Goal: Task Accomplishment & Management: Complete application form

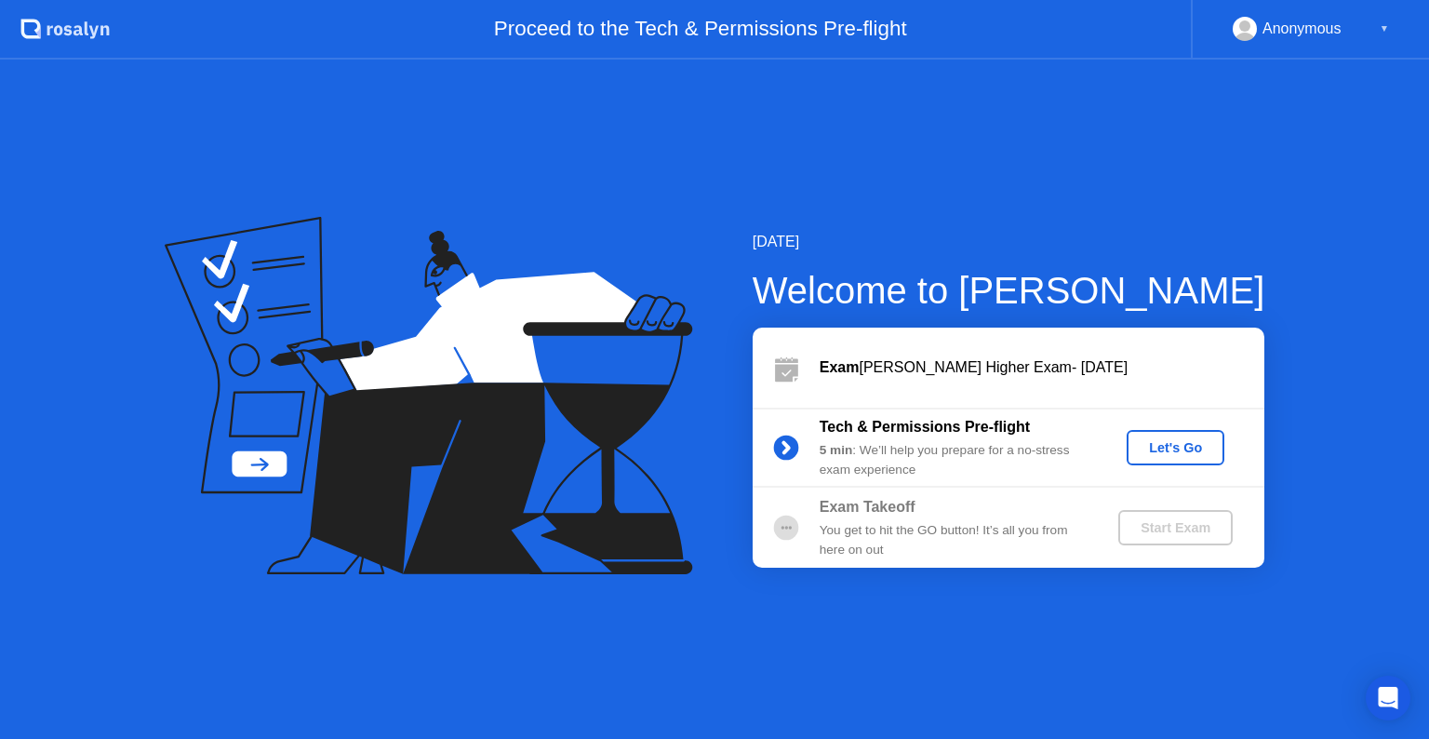
click at [1154, 447] on div "Let's Go" at bounding box center [1175, 447] width 83 height 15
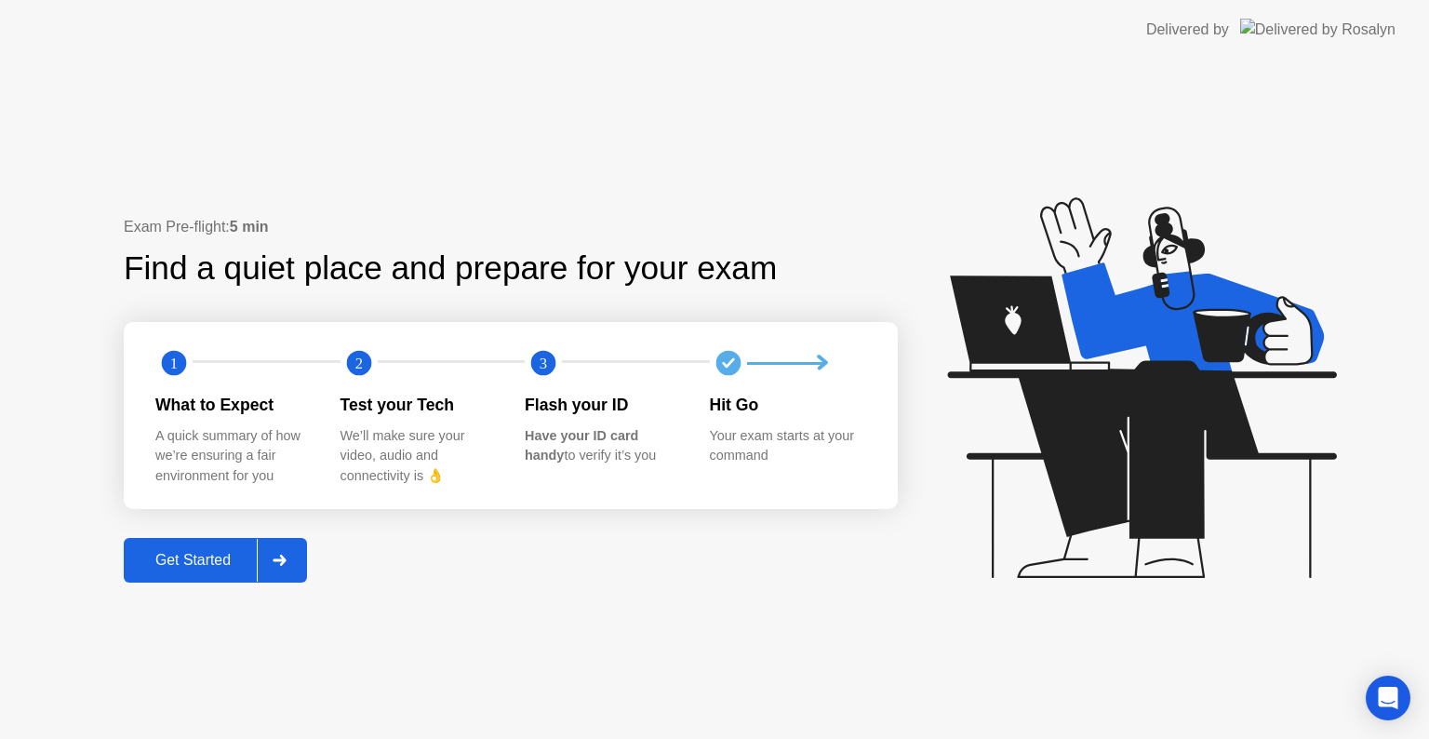
click at [222, 552] on div "Get Started" at bounding box center [192, 560] width 127 height 17
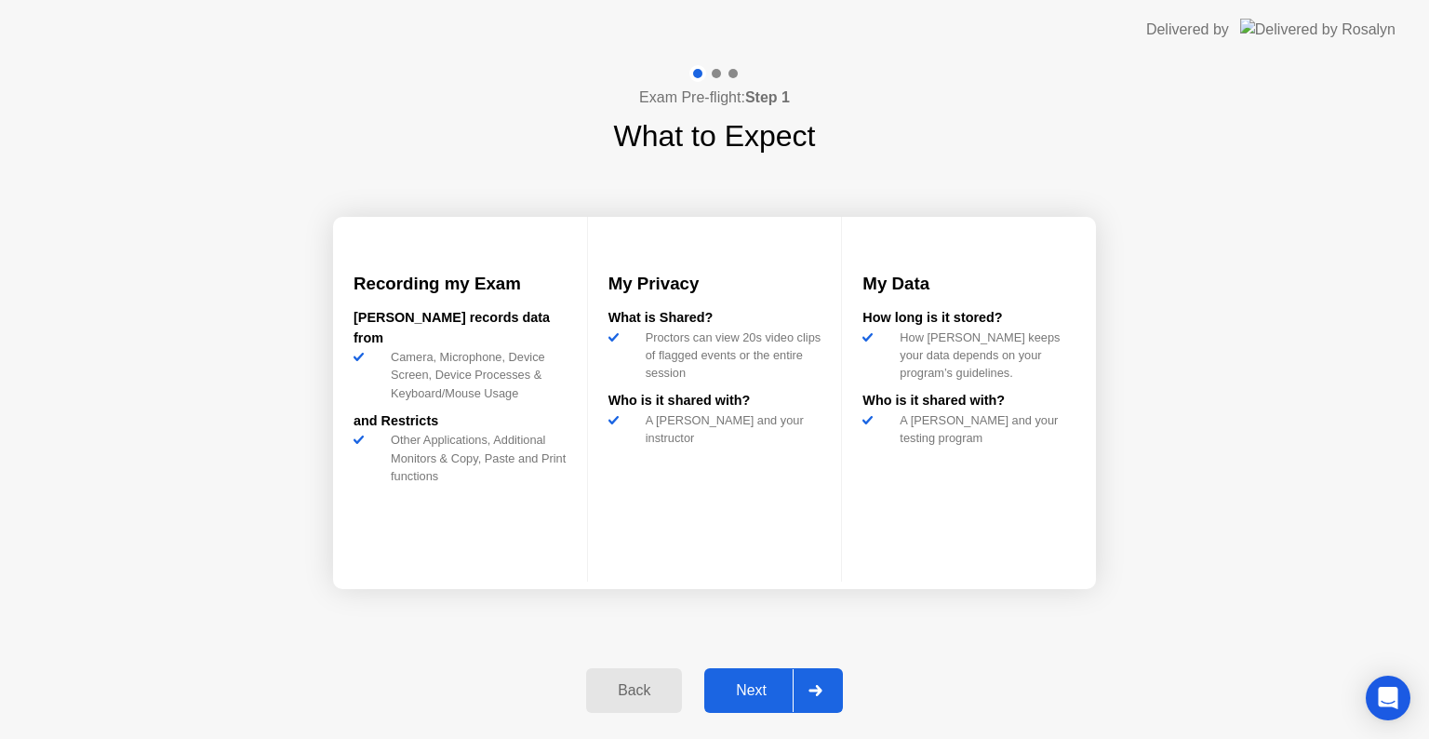
click at [758, 685] on div "Next" at bounding box center [751, 690] width 83 height 17
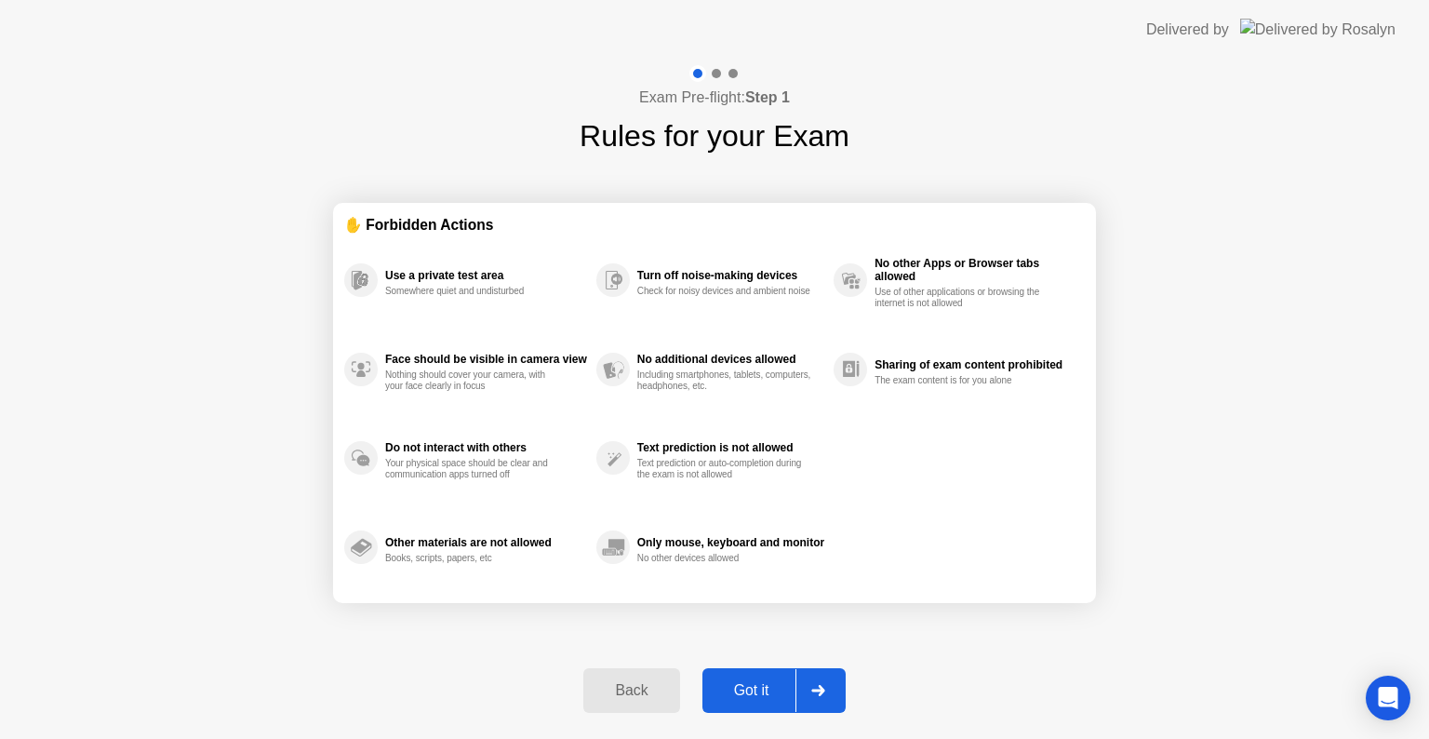
click at [758, 685] on div "Got it" at bounding box center [751, 690] width 87 height 17
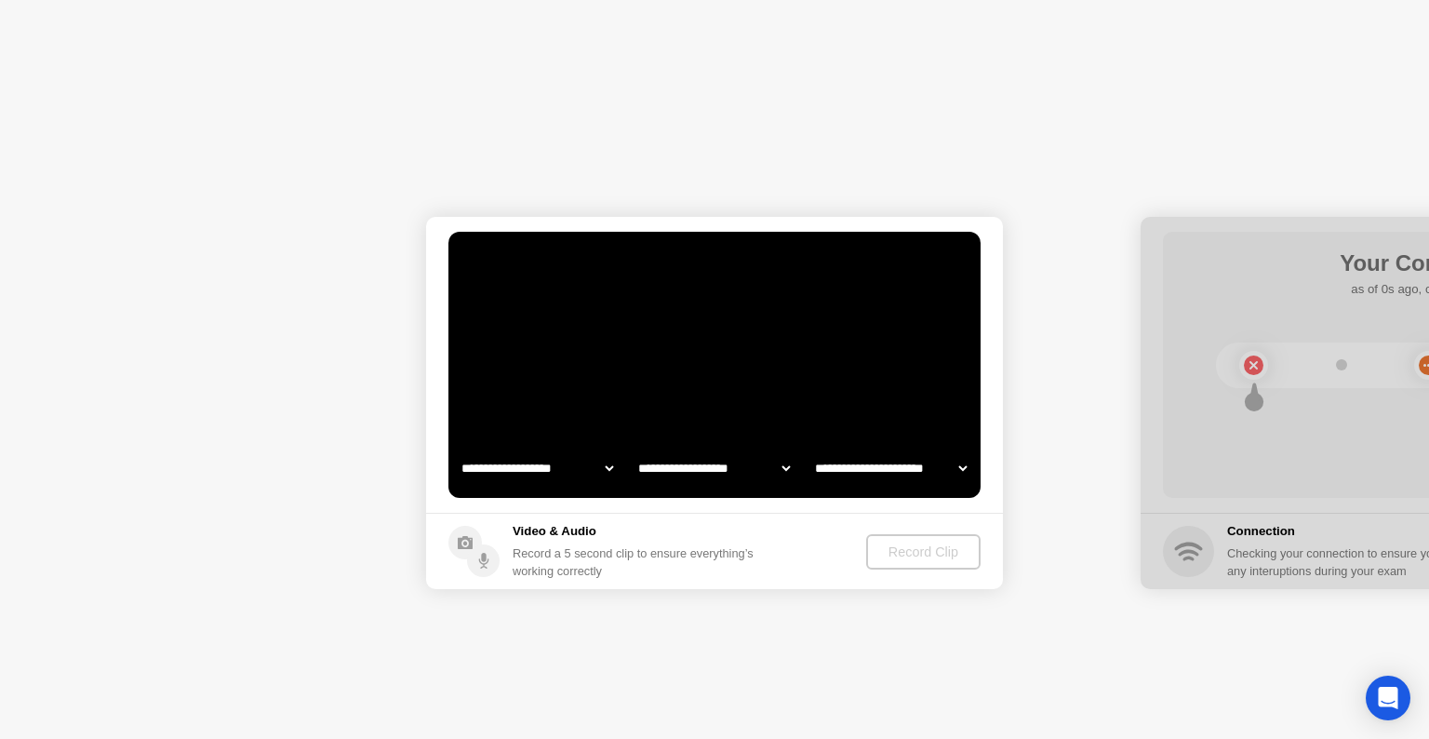
select select "**********"
select select "*******"
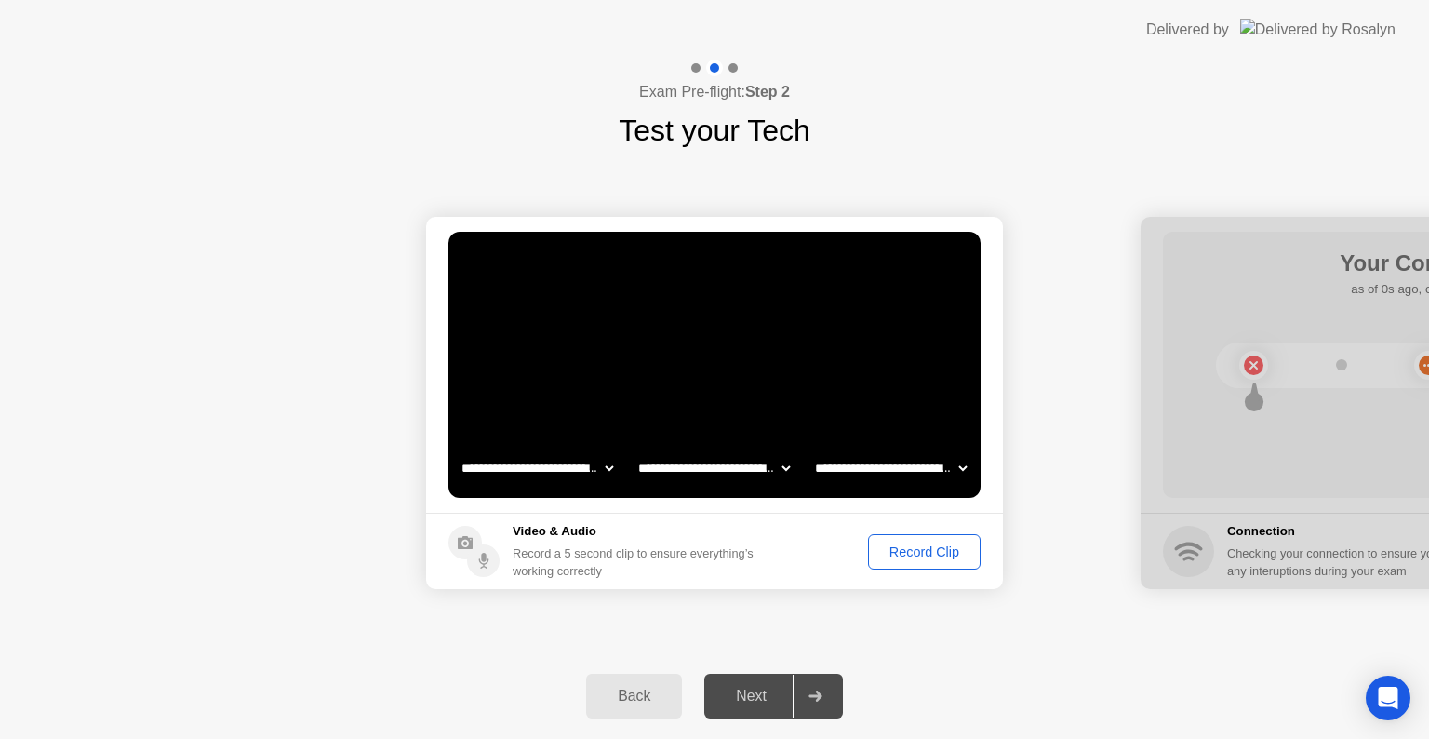
click at [754, 470] on select "**********" at bounding box center [714, 467] width 159 height 37
click at [893, 391] on video at bounding box center [715, 365] width 532 height 266
click at [913, 549] on div "Record Clip" at bounding box center [925, 551] width 100 height 15
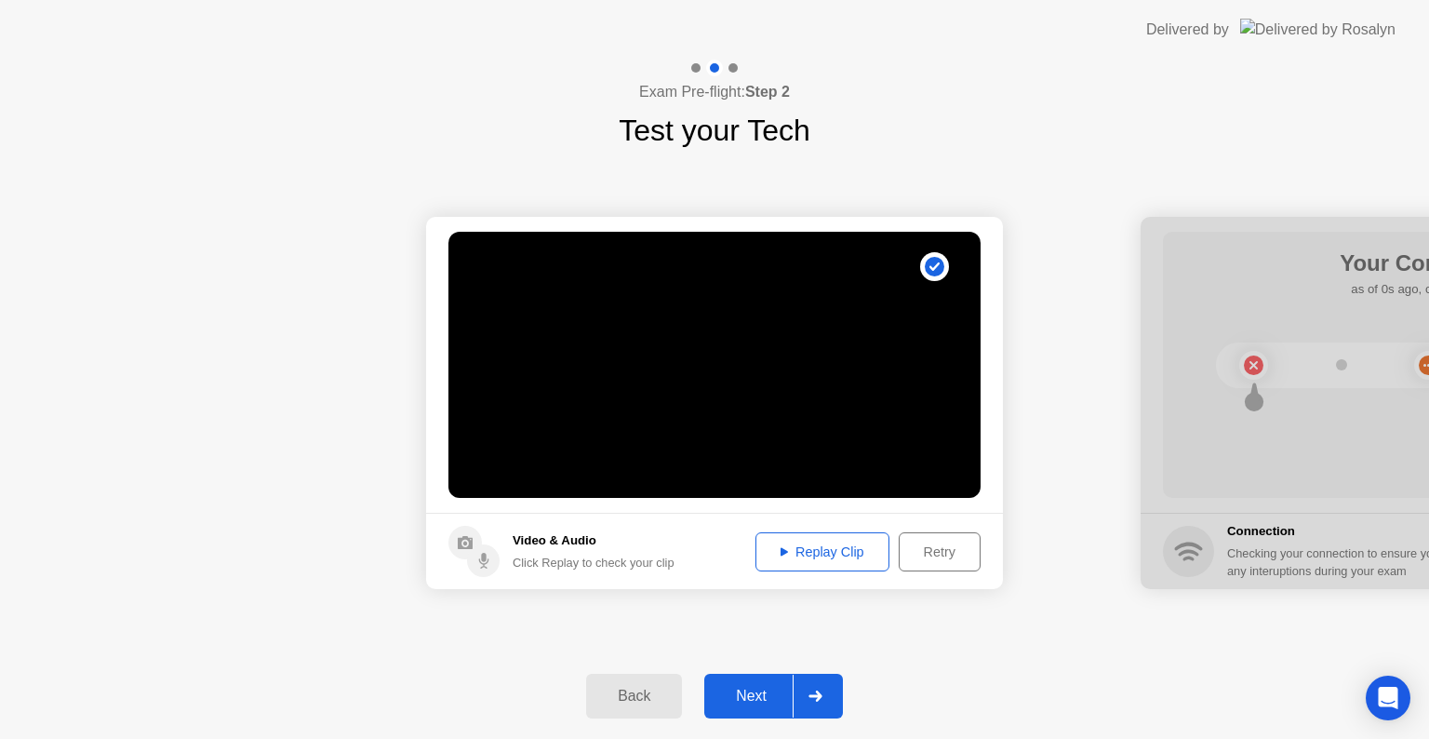
click at [793, 559] on div "Replay Clip" at bounding box center [822, 551] width 121 height 15
click at [922, 566] on button "Retry" at bounding box center [940, 551] width 82 height 39
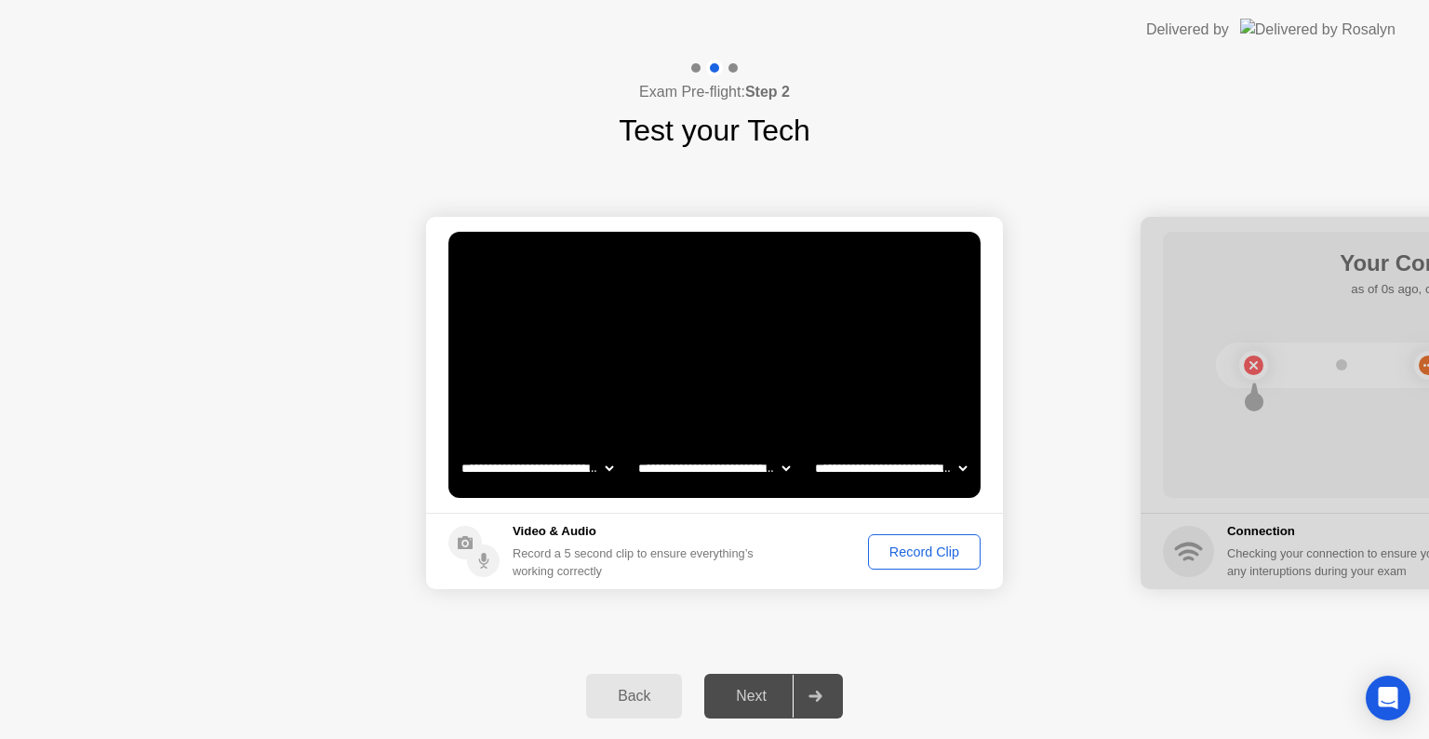
click at [767, 691] on div "Next" at bounding box center [751, 696] width 83 height 17
click at [818, 700] on icon at bounding box center [815, 696] width 13 height 11
click at [759, 689] on div "Next" at bounding box center [751, 696] width 83 height 17
click at [936, 547] on div "Record Clip" at bounding box center [925, 551] width 100 height 15
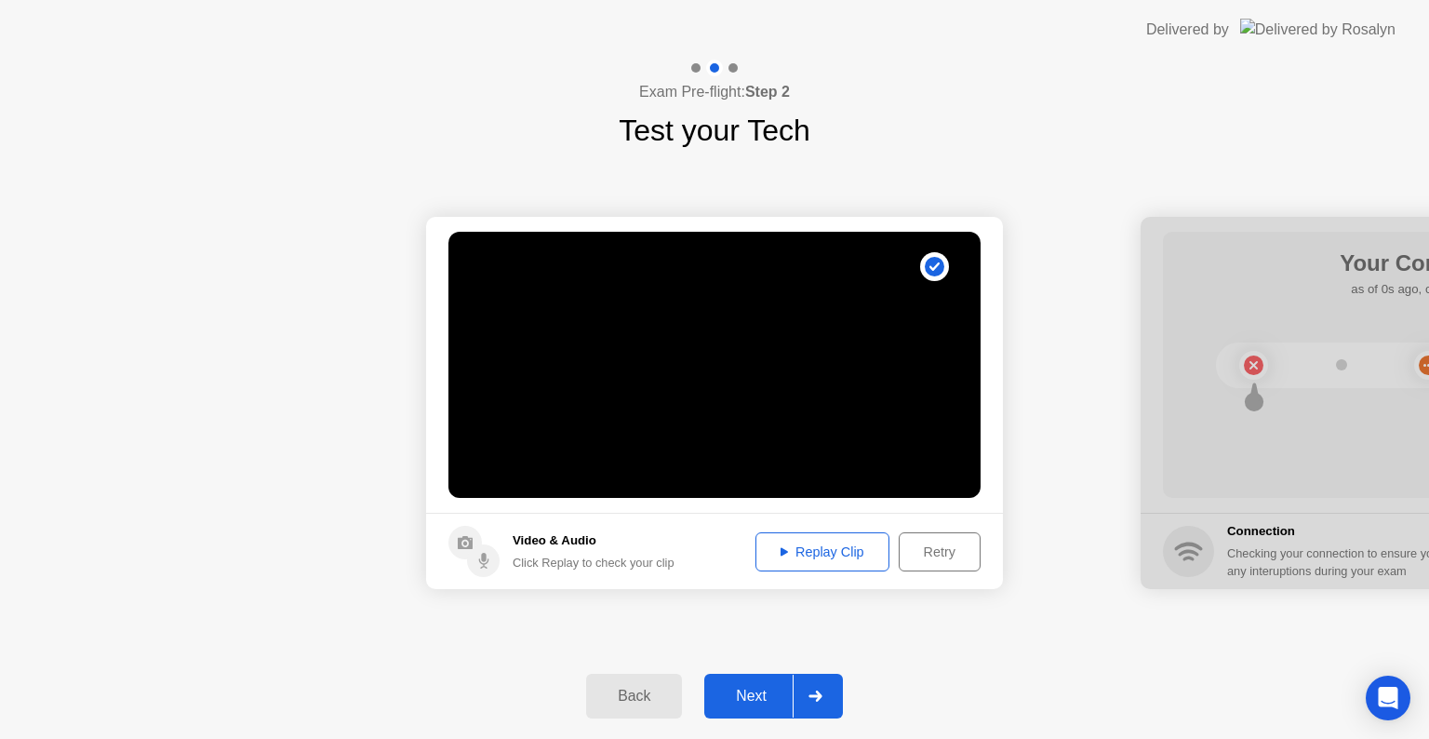
click at [763, 683] on button "Next" at bounding box center [773, 696] width 139 height 45
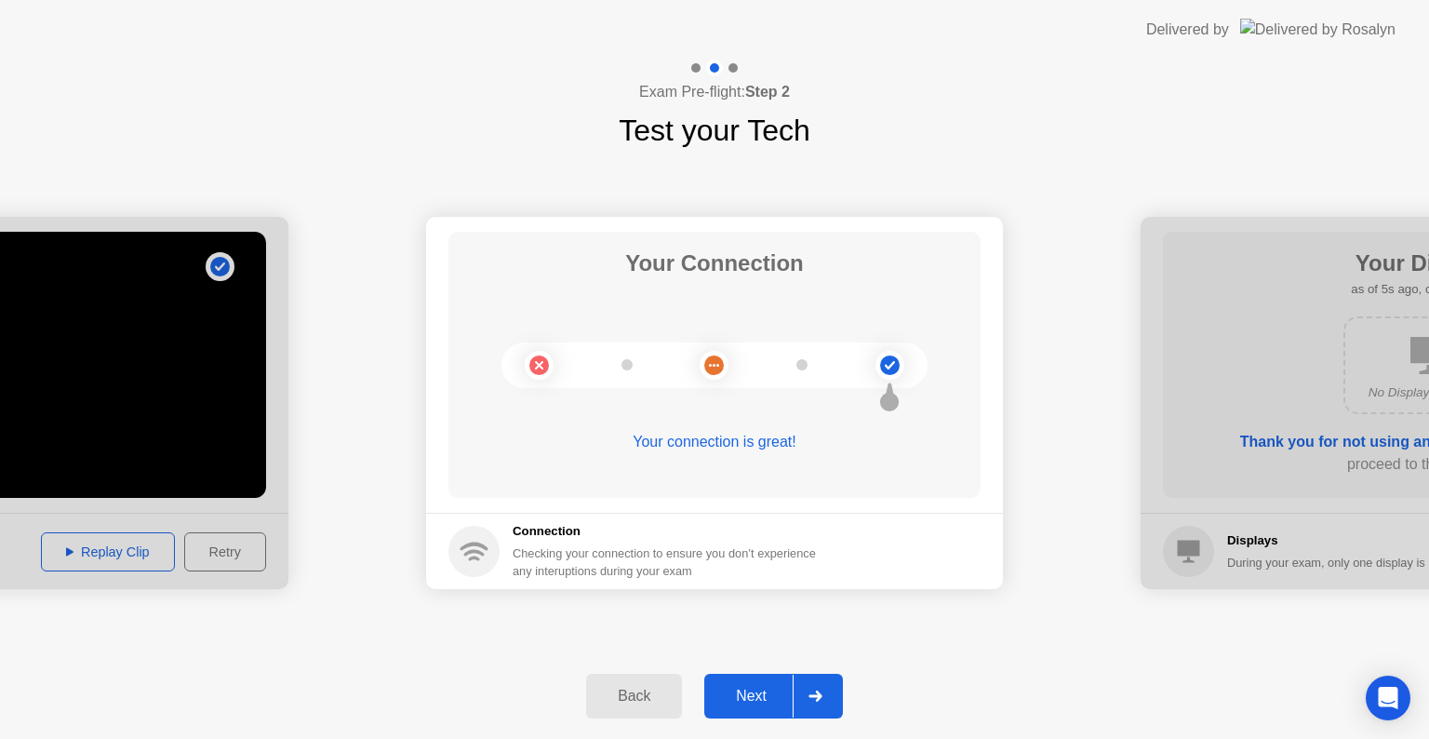
click at [749, 703] on div "Next" at bounding box center [751, 696] width 83 height 17
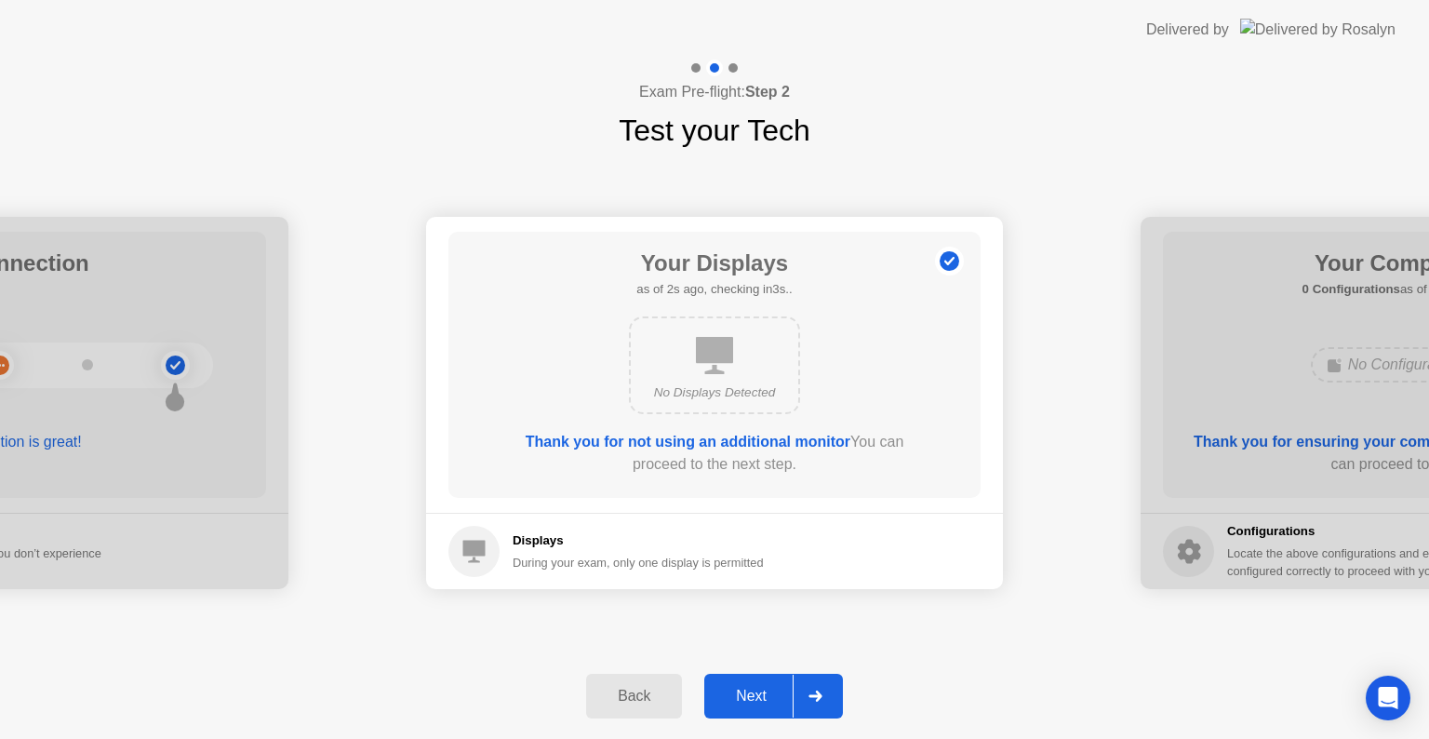
click at [751, 690] on div "Next" at bounding box center [751, 696] width 83 height 17
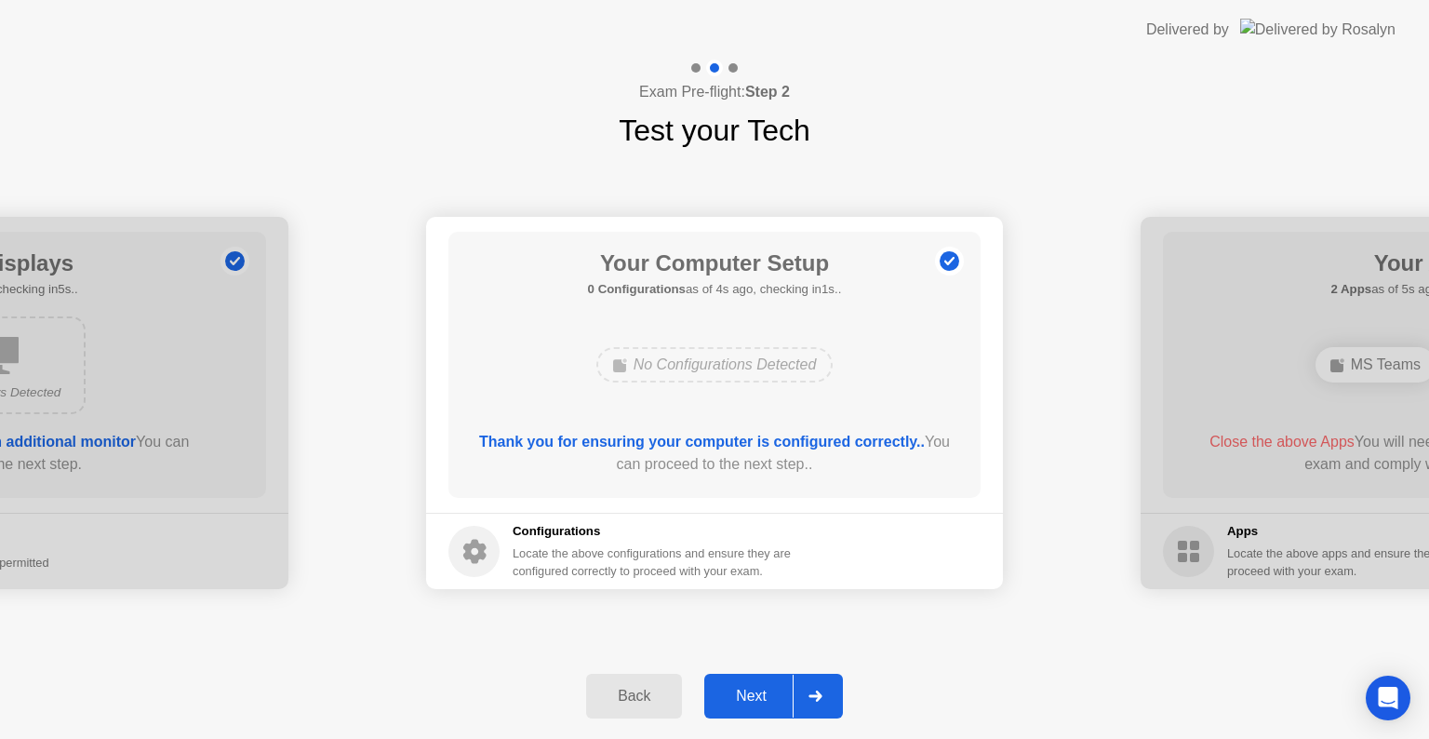
click at [751, 690] on div "Next" at bounding box center [751, 696] width 83 height 17
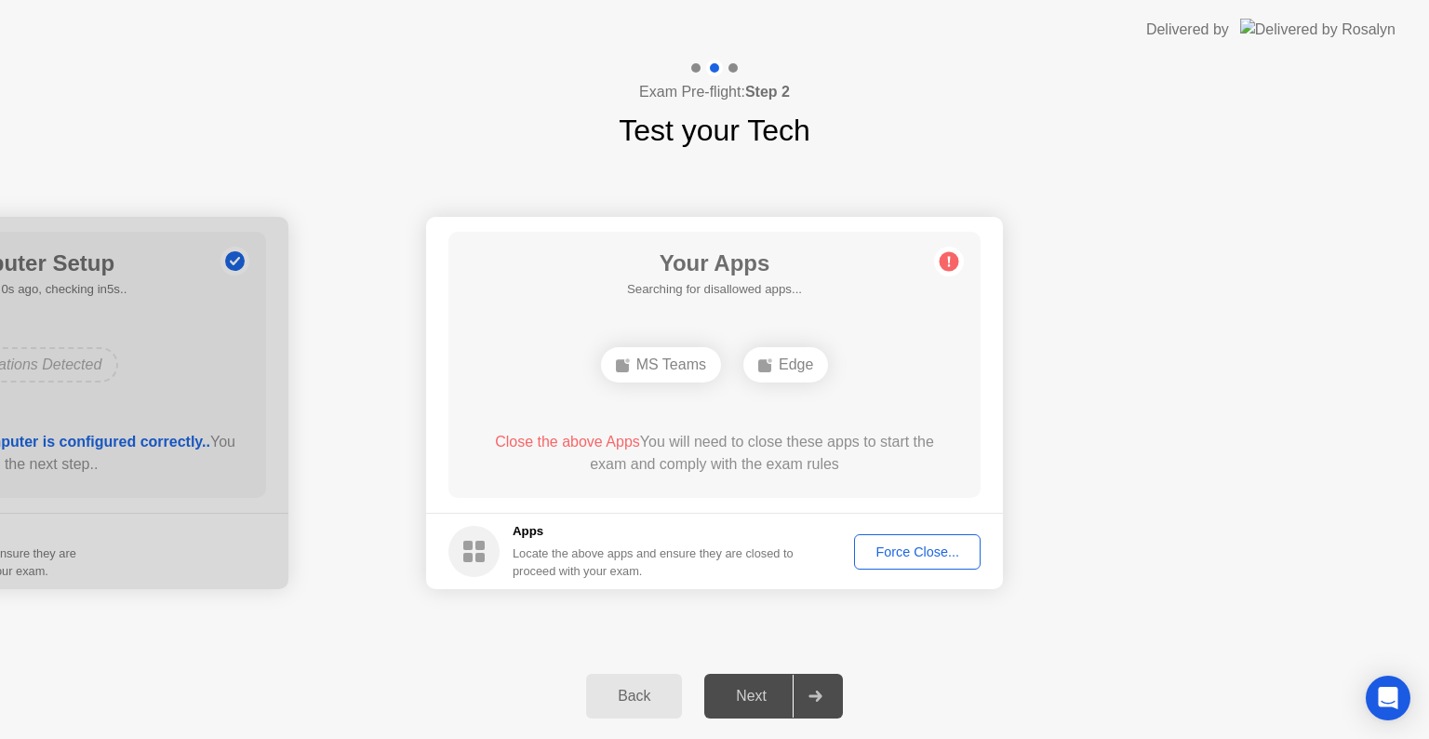
click at [931, 614] on div "**********" at bounding box center [714, 403] width 1429 height 501
click at [914, 559] on div "Force Close..." at bounding box center [918, 551] width 114 height 15
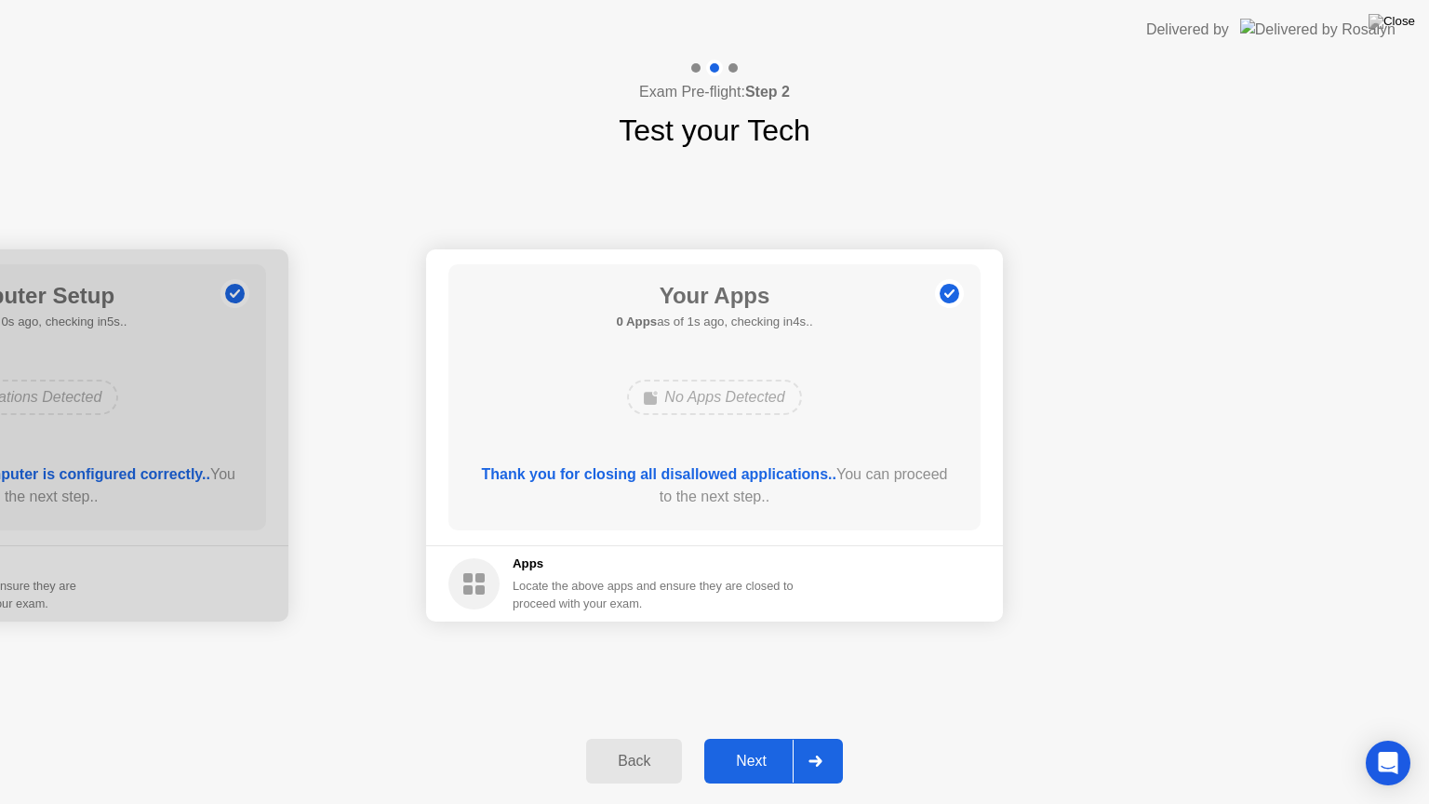
click at [759, 738] on div "Next" at bounding box center [751, 761] width 83 height 17
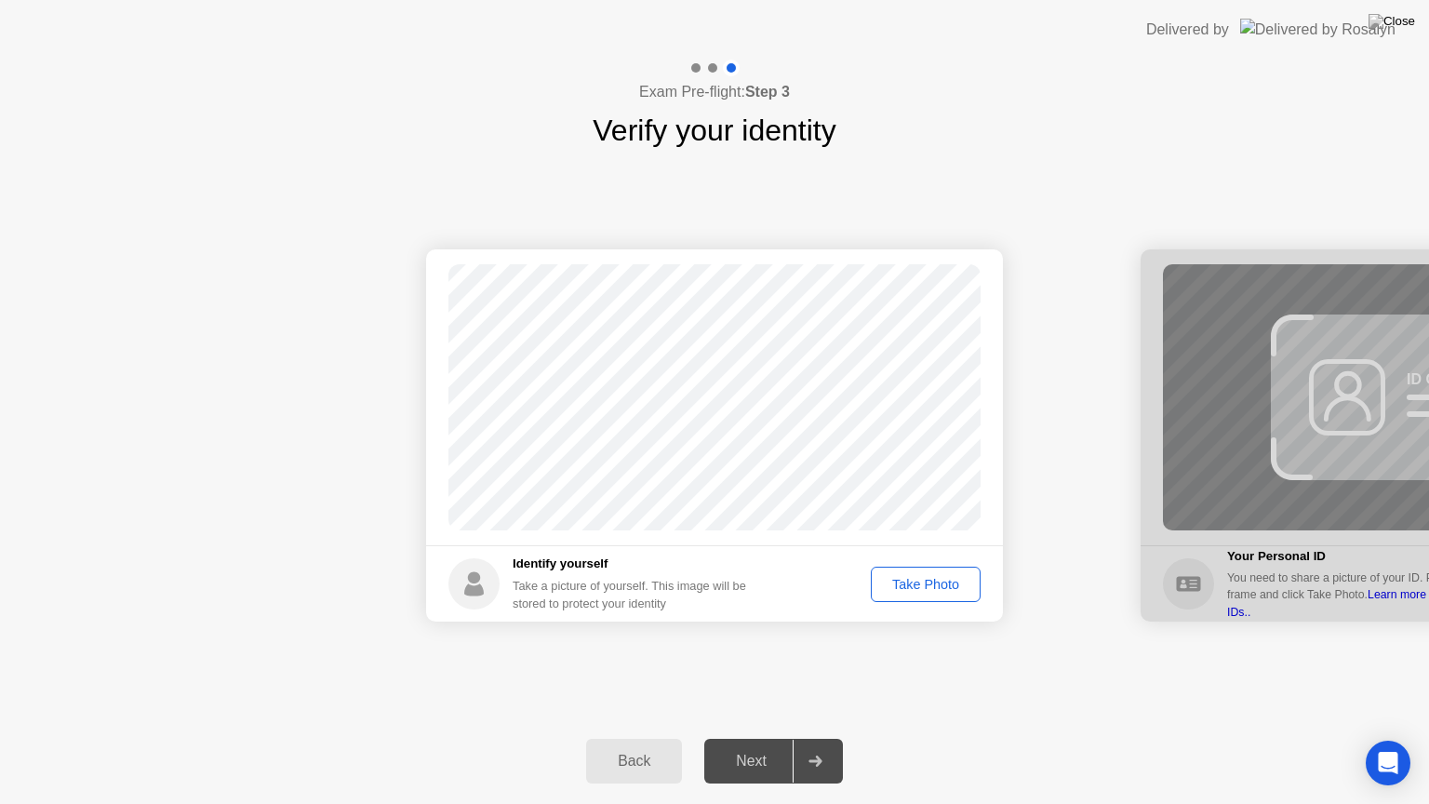
click at [910, 584] on div "Take Photo" at bounding box center [926, 584] width 97 height 15
click at [925, 580] on div "Retake" at bounding box center [938, 584] width 73 height 15
click at [925, 580] on div "Take Photo" at bounding box center [926, 584] width 97 height 15
click at [748, 738] on div "Next" at bounding box center [751, 761] width 83 height 17
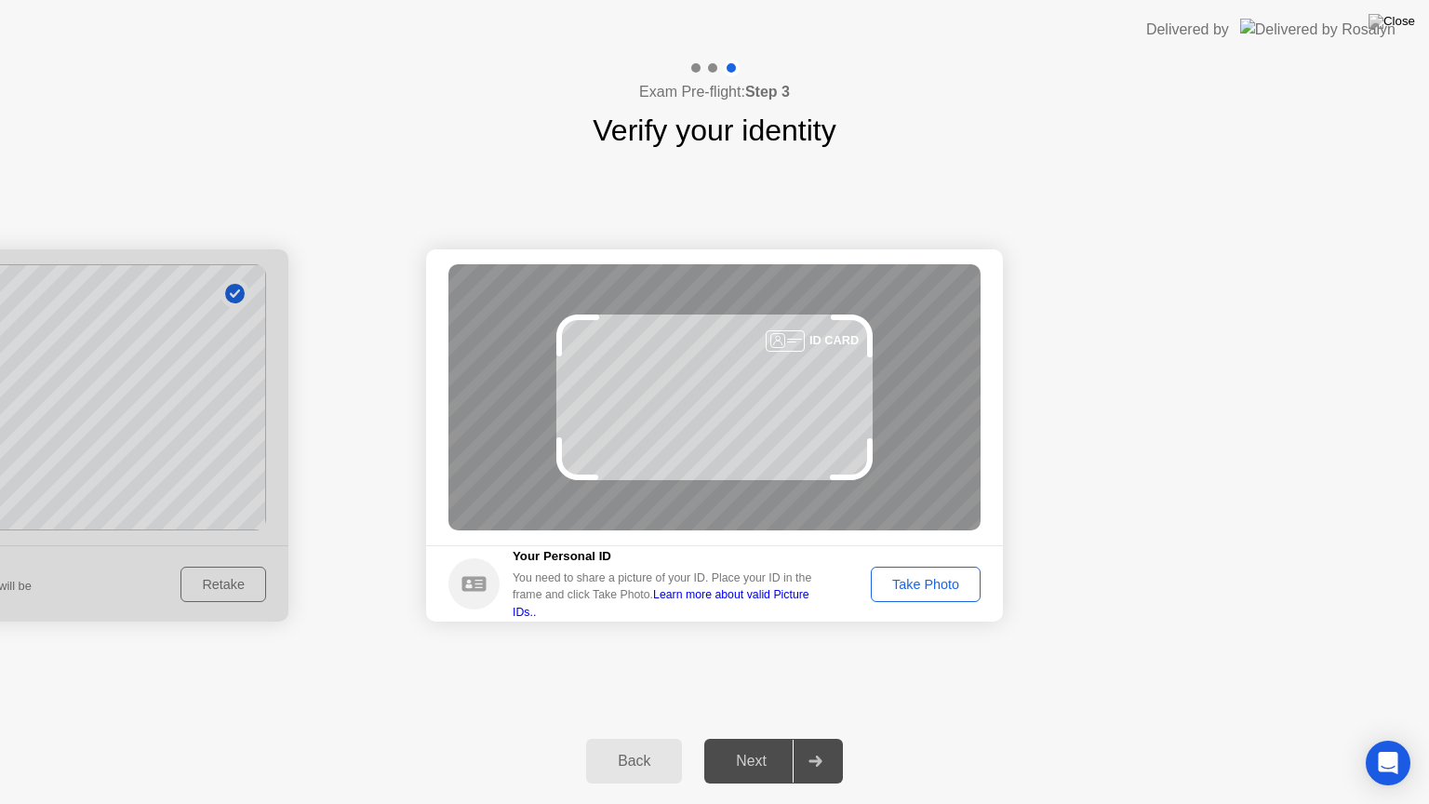
click at [928, 577] on div "Take Photo" at bounding box center [926, 584] width 97 height 15
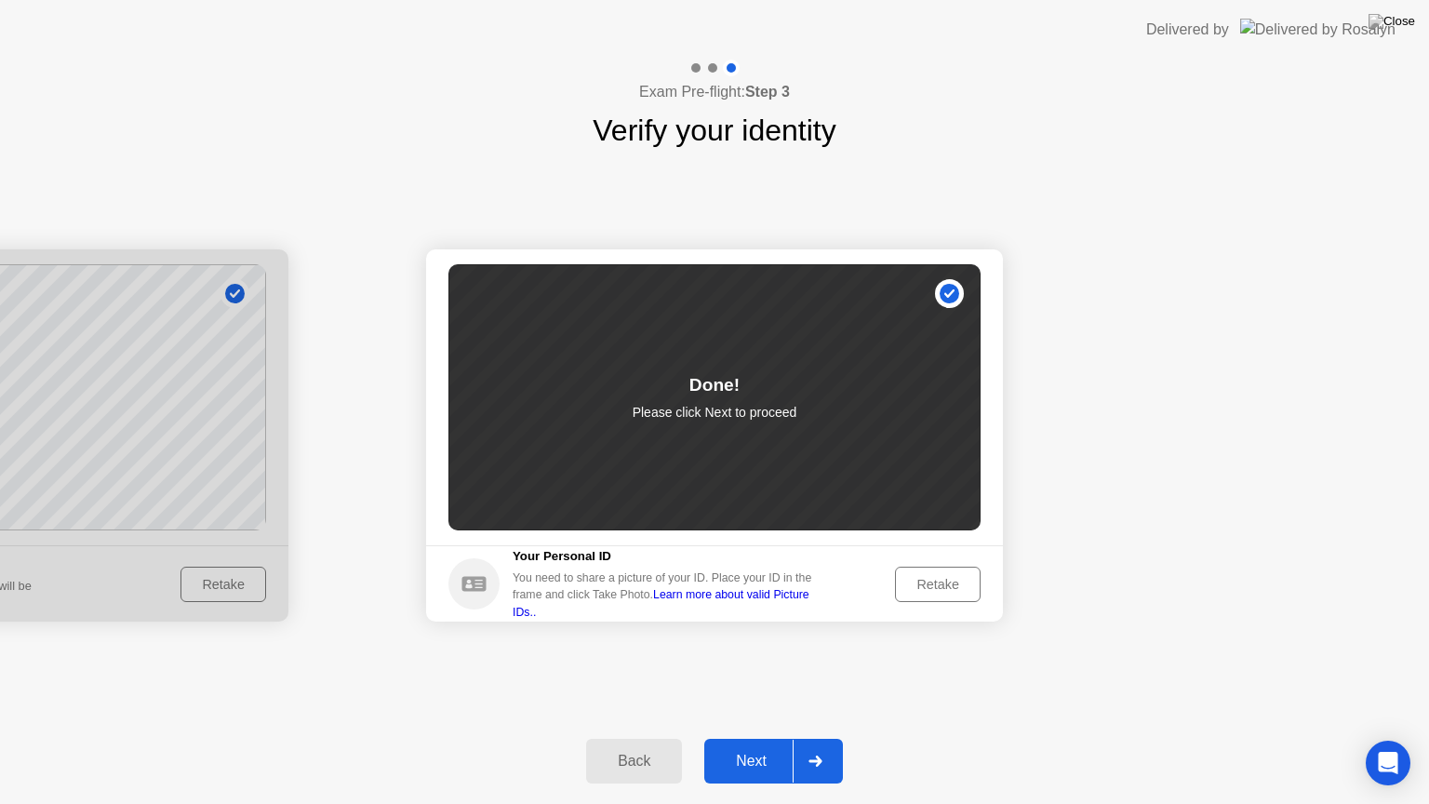
click at [768, 738] on div "Next" at bounding box center [751, 761] width 83 height 17
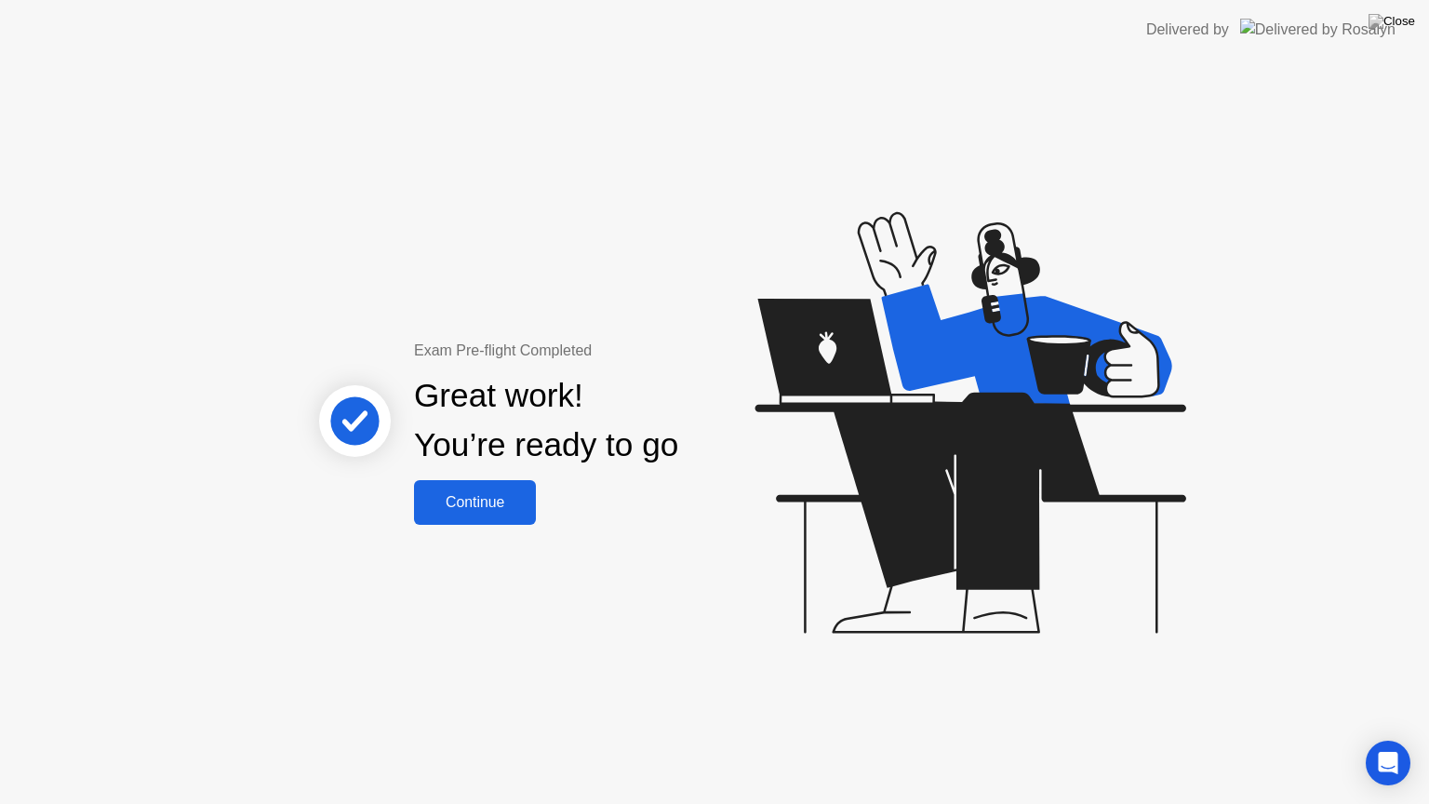
click at [472, 514] on button "Continue" at bounding box center [475, 502] width 122 height 45
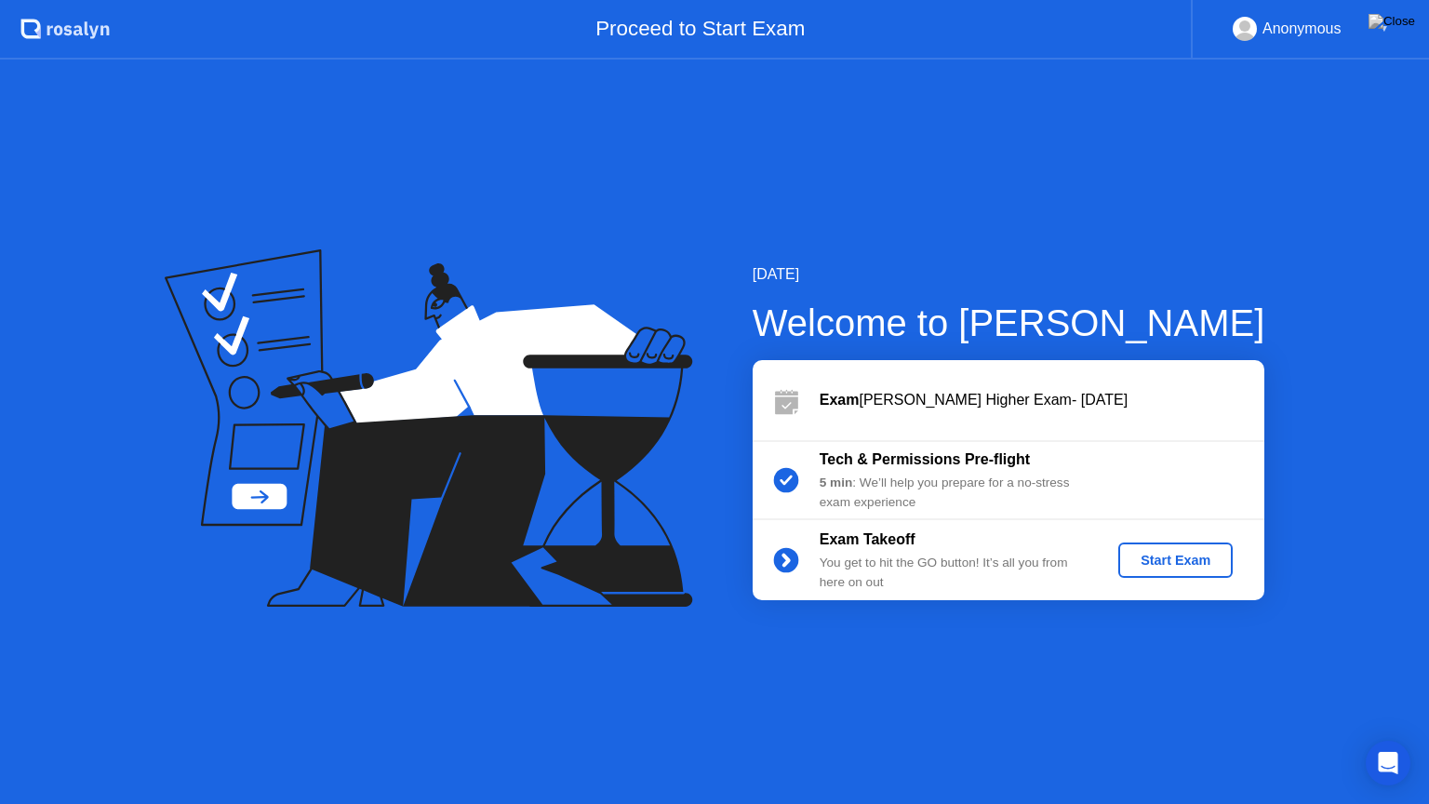
click at [1179, 557] on div "Start Exam" at bounding box center [1176, 560] width 100 height 15
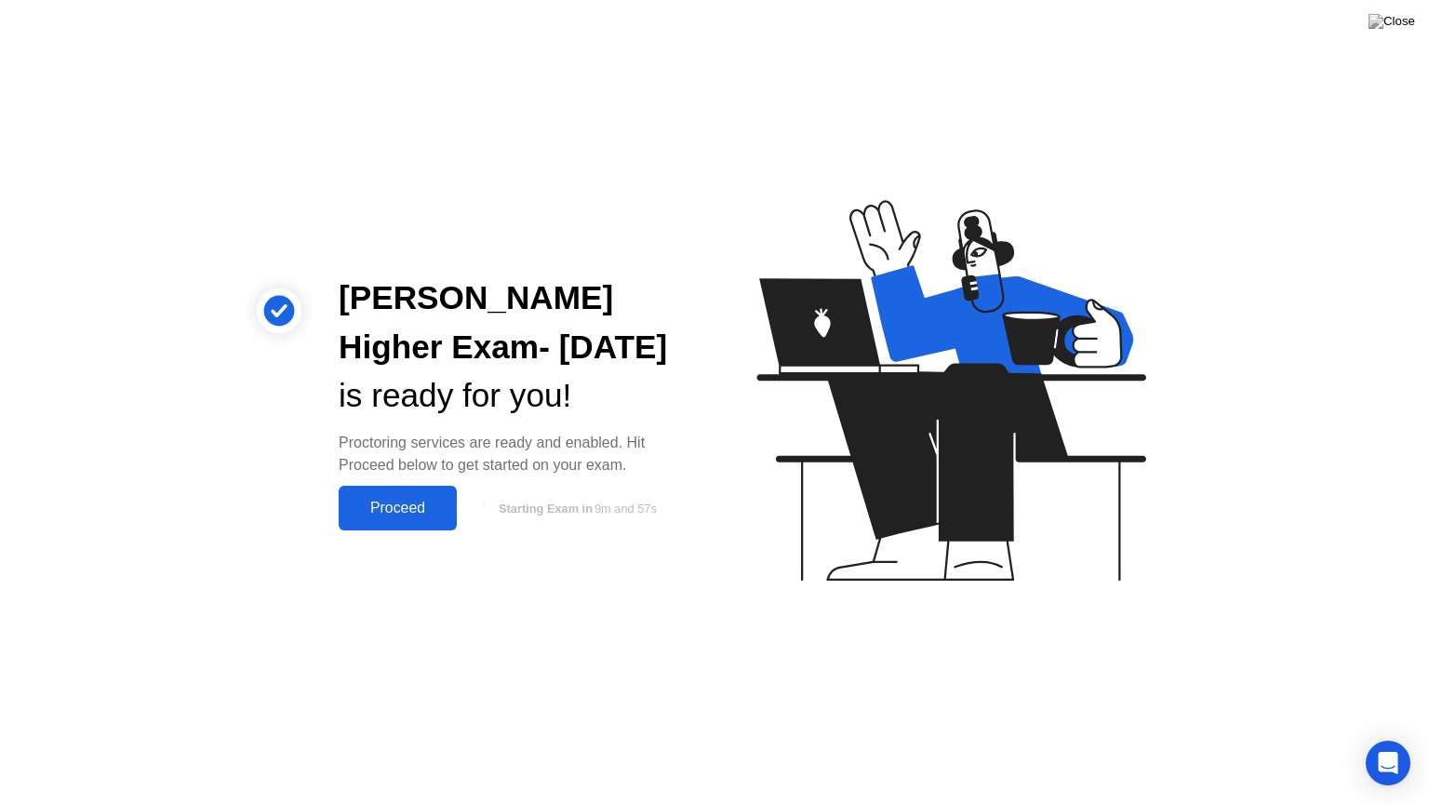
click at [402, 514] on div "Proceed" at bounding box center [397, 508] width 107 height 17
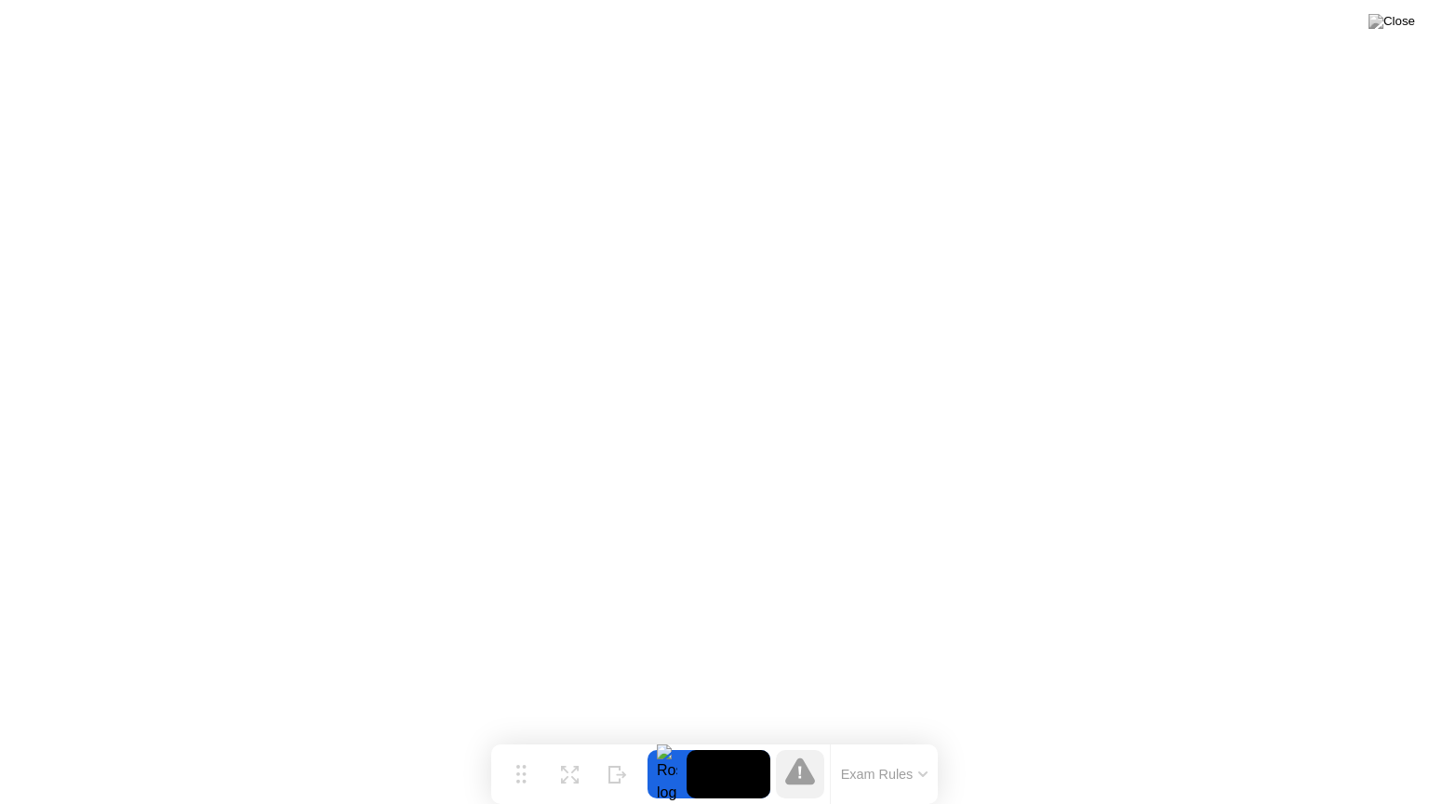
click at [916, 738] on button "Exam Rules" at bounding box center [885, 774] width 99 height 17
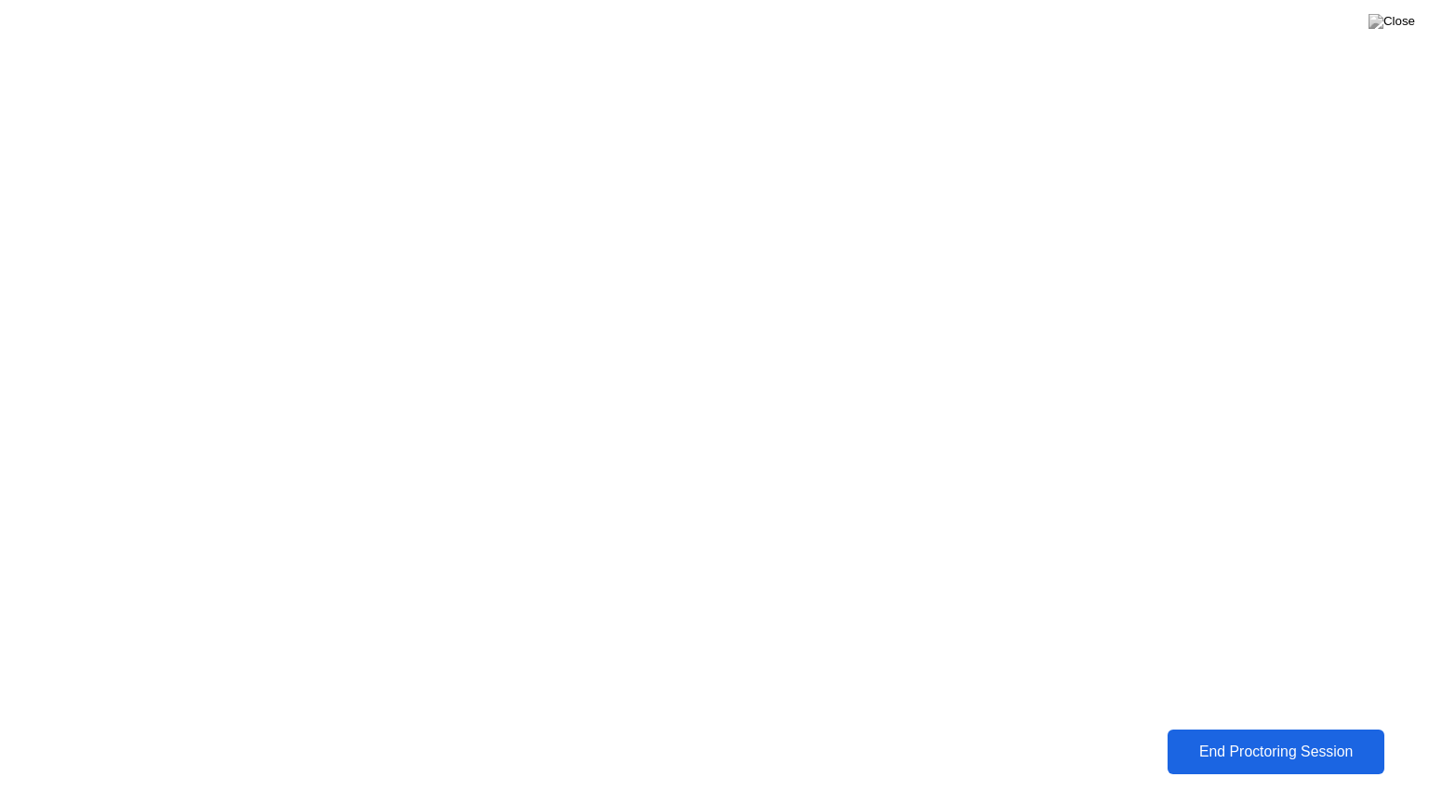
click at [1243, 738] on div "End Proctoring Session" at bounding box center [1276, 752] width 208 height 17
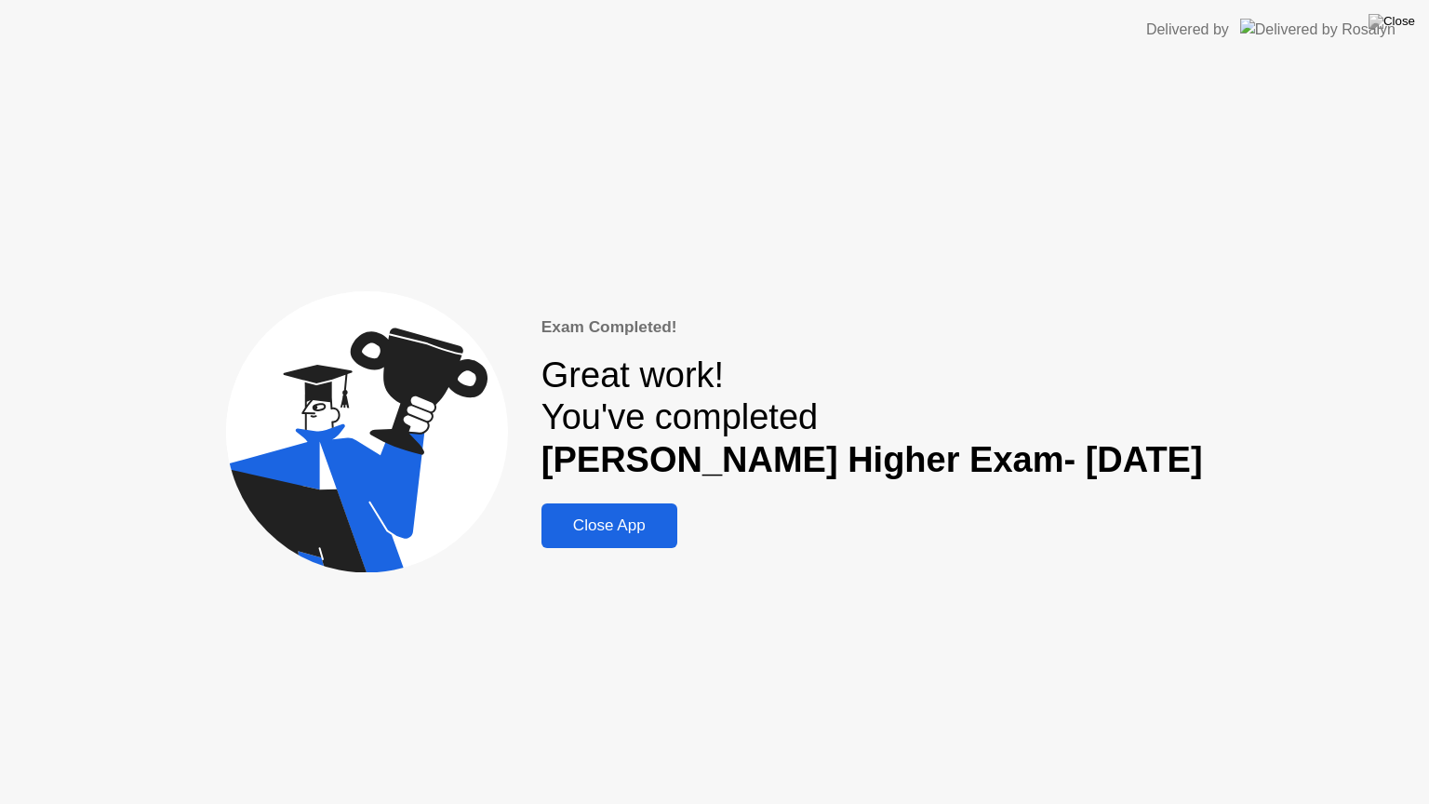
click at [668, 535] on div "Close App" at bounding box center [609, 525] width 125 height 19
